Goal: Task Accomplishment & Management: Manage account settings

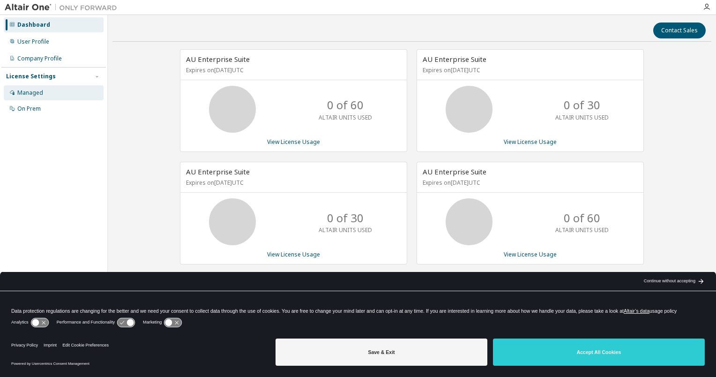
click at [35, 93] on div "Managed" at bounding box center [30, 93] width 26 height 8
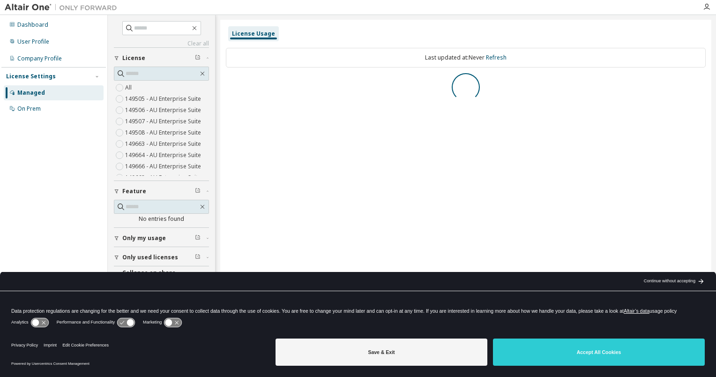
scroll to position [8, 0]
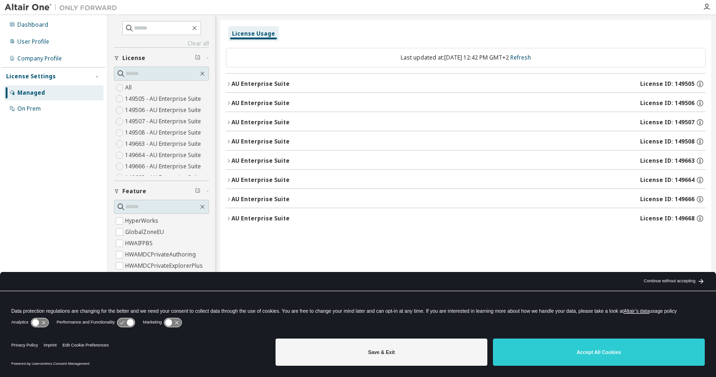
click at [231, 83] on icon "button" at bounding box center [229, 84] width 6 height 6
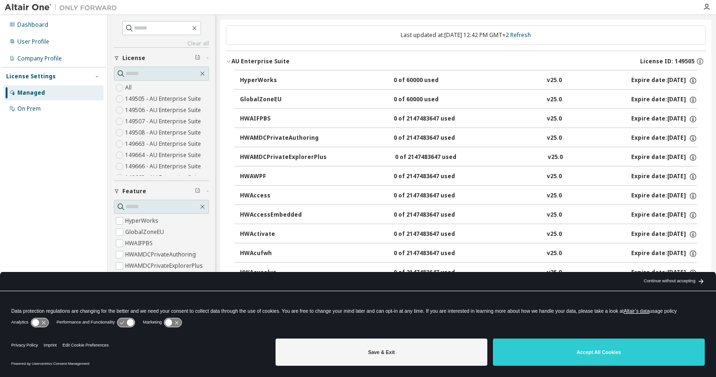
scroll to position [0, 0]
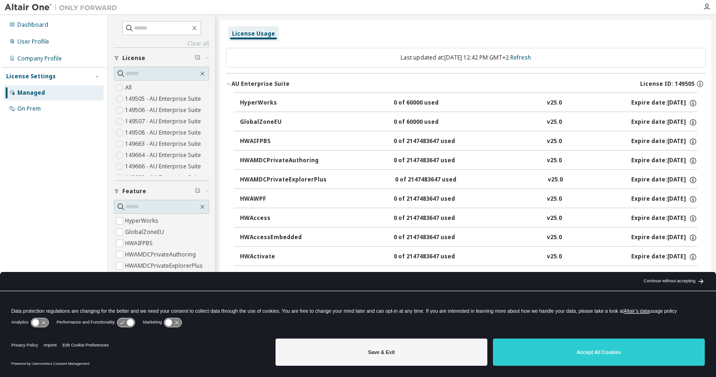
click at [229, 84] on icon "button" at bounding box center [228, 84] width 3 height 2
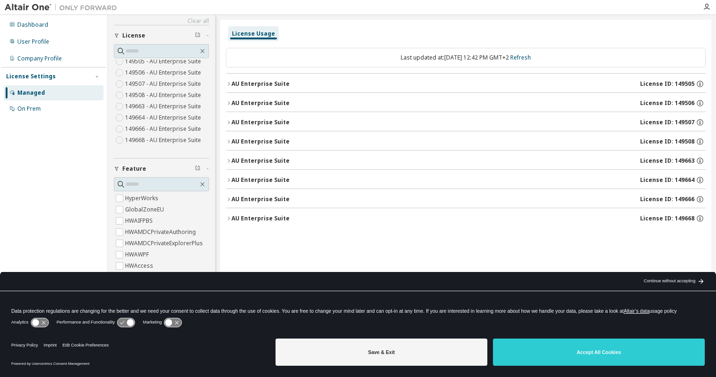
scroll to position [43, 0]
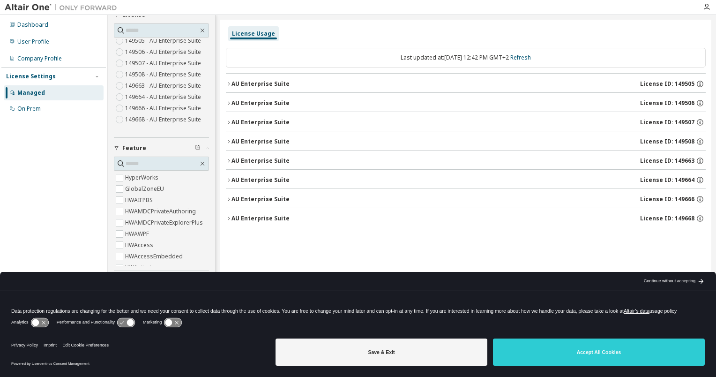
click at [124, 323] on icon at bounding box center [125, 322] width 17 height 9
click at [123, 323] on icon at bounding box center [125, 322] width 17 height 9
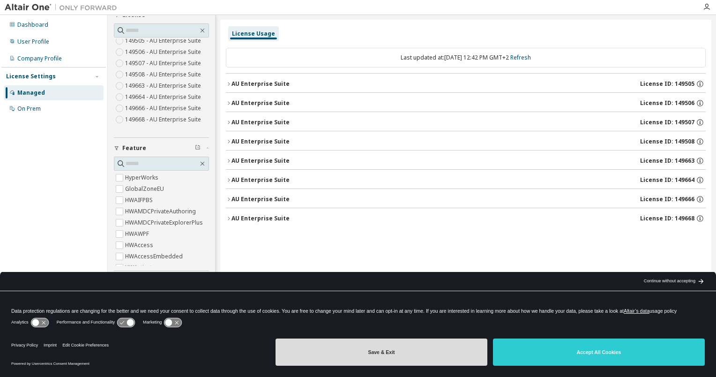
click at [394, 360] on button "Save & Exit" at bounding box center [382, 351] width 212 height 27
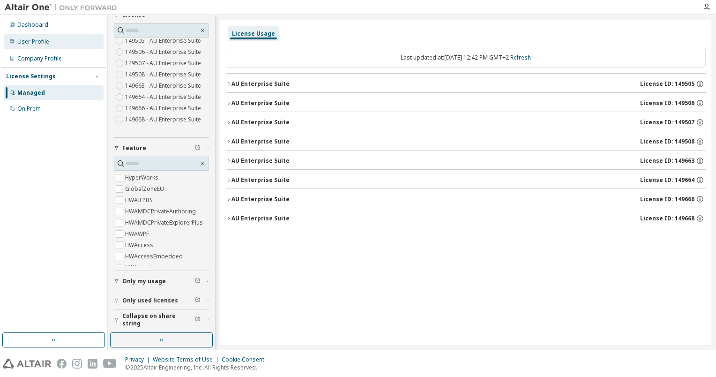
click at [27, 43] on div "User Profile" at bounding box center [33, 42] width 32 height 8
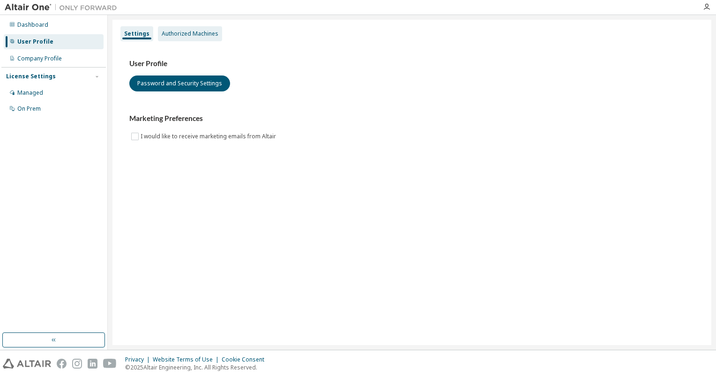
click at [173, 35] on div "Authorized Machines" at bounding box center [190, 34] width 57 height 8
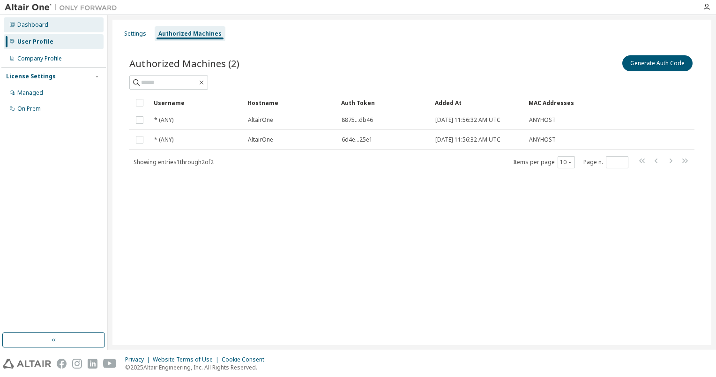
click at [32, 27] on div "Dashboard" at bounding box center [32, 25] width 31 height 8
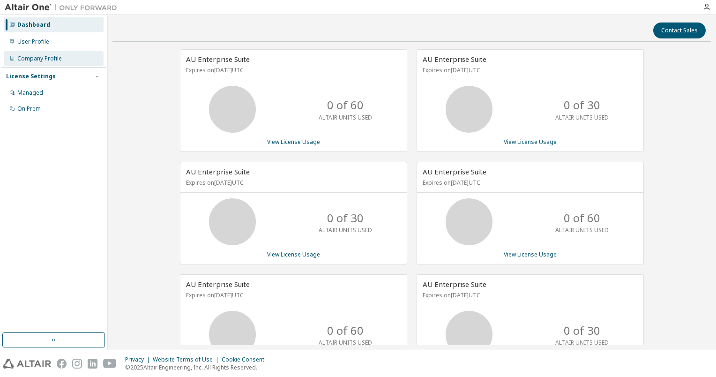
click at [36, 60] on div "Company Profile" at bounding box center [39, 59] width 45 height 8
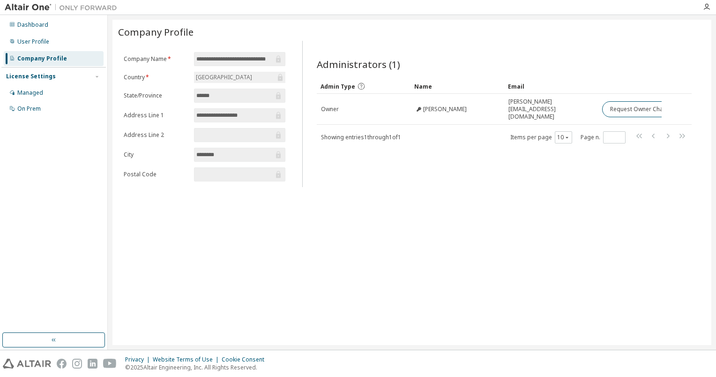
click at [327, 194] on div "**********" at bounding box center [412, 182] width 599 height 325
click at [201, 280] on div "**********" at bounding box center [412, 182] width 599 height 325
click at [35, 8] on img at bounding box center [63, 7] width 117 height 9
click at [40, 23] on div "Dashboard" at bounding box center [32, 25] width 31 height 8
